Goal: Task Accomplishment & Management: Use online tool/utility

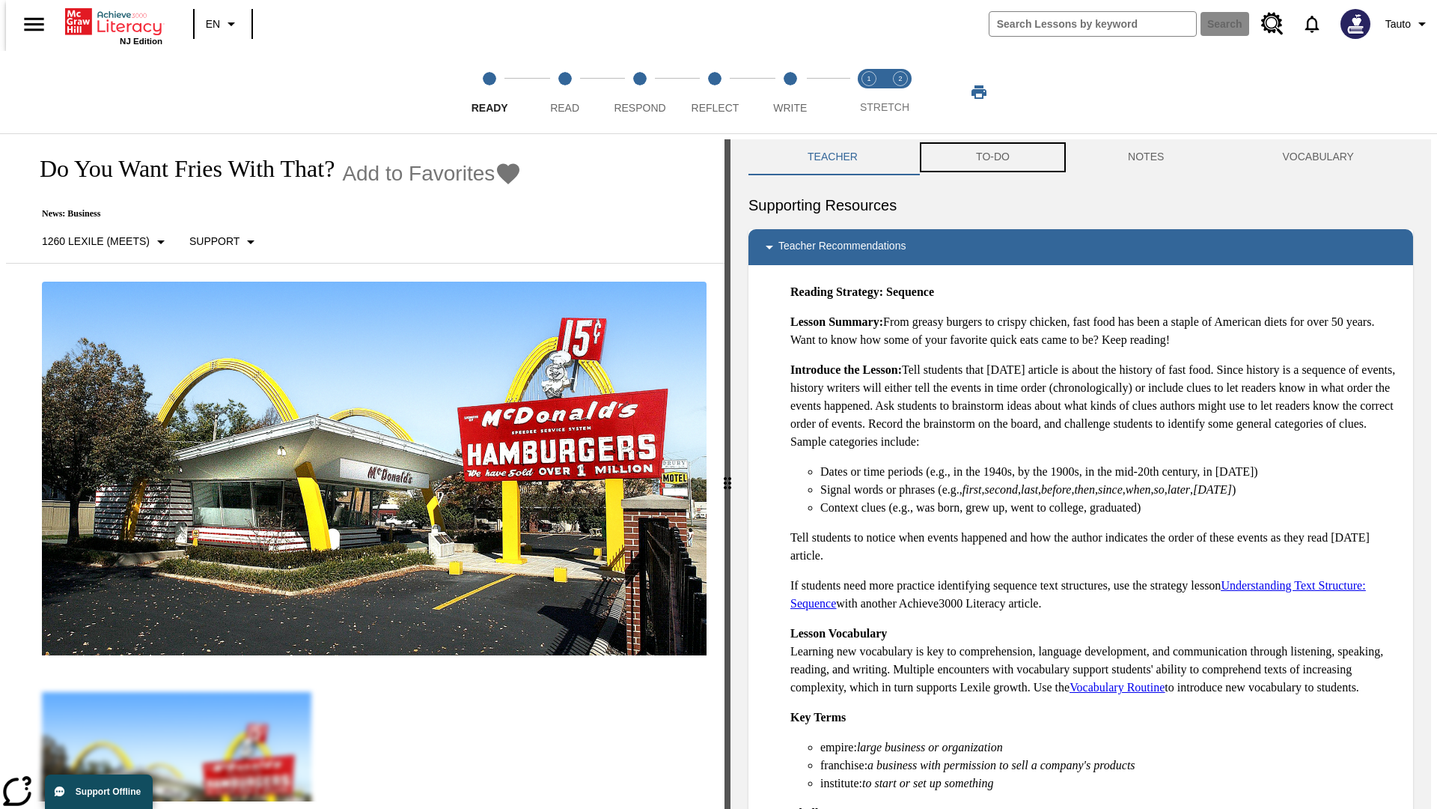
click at [992, 157] on button "TO-DO" at bounding box center [993, 157] width 152 height 36
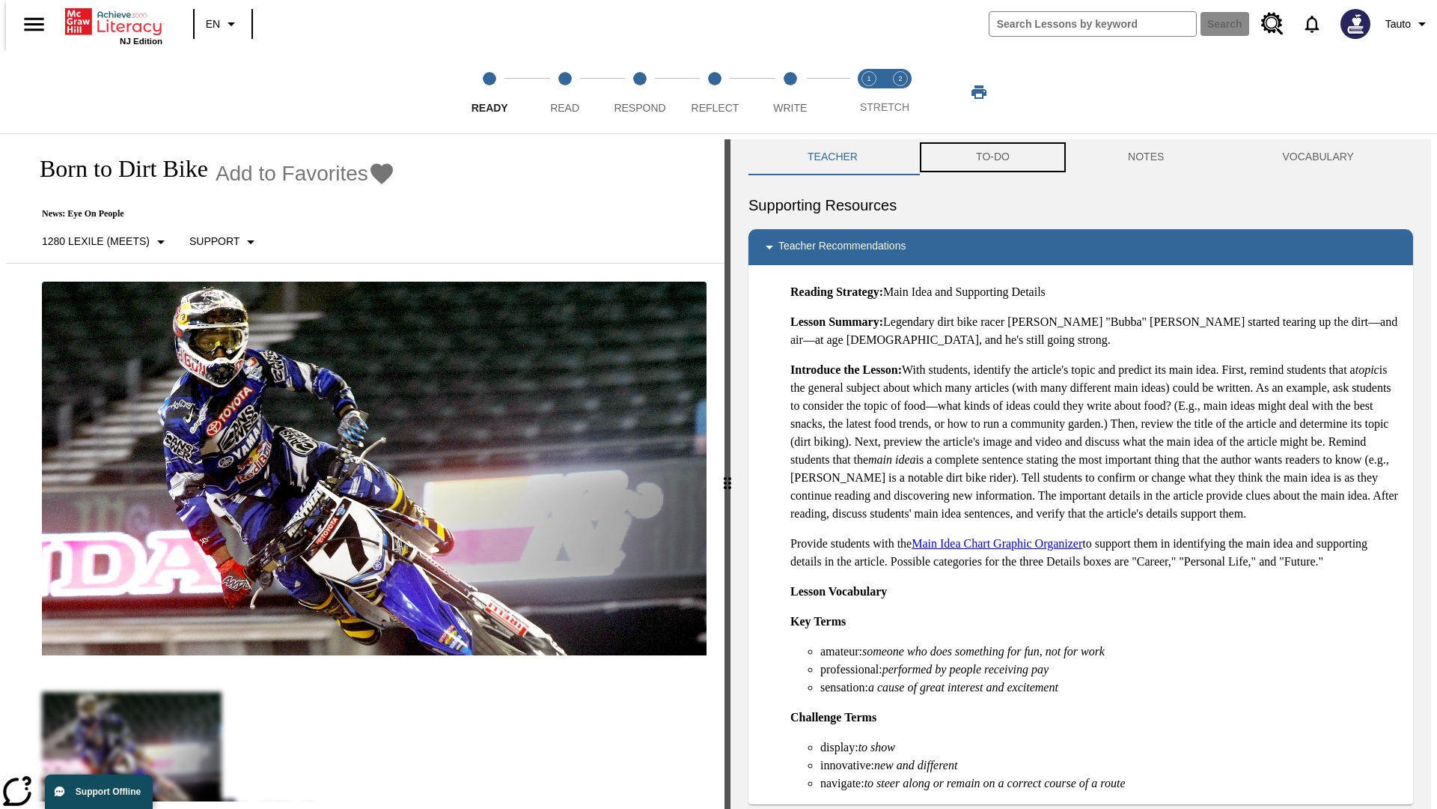
click at [992, 157] on button "TO-DO" at bounding box center [993, 157] width 152 height 36
